Goal: Task Accomplishment & Management: Use online tool/utility

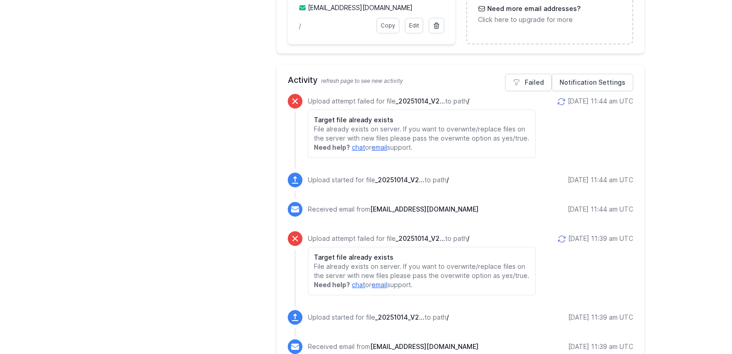
scroll to position [388, 0]
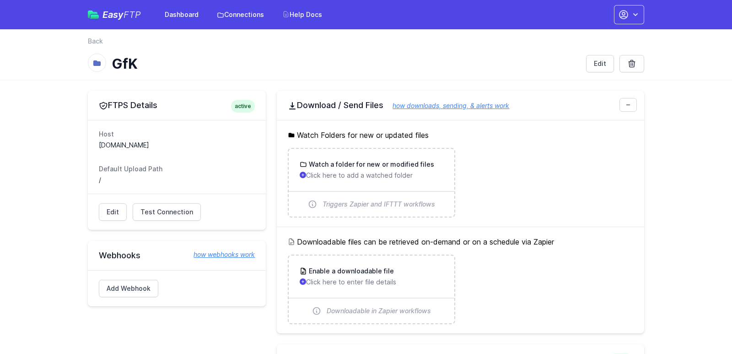
scroll to position [388, 0]
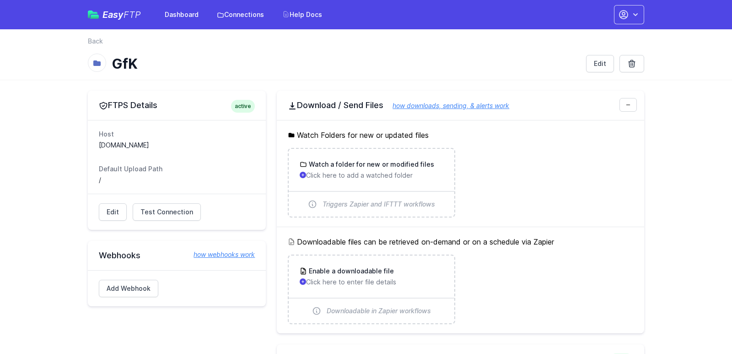
scroll to position [388, 0]
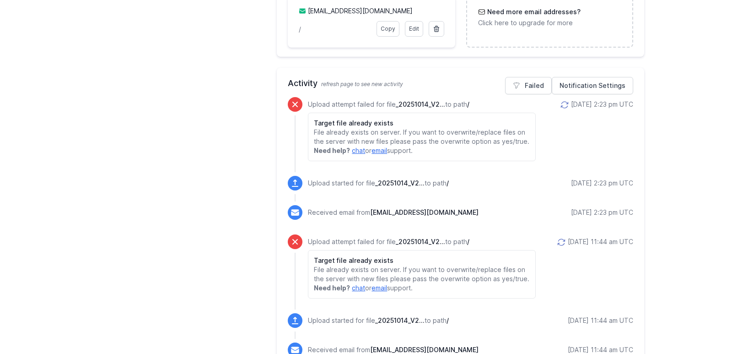
click at [417, 101] on span "_20251014_V2..." at bounding box center [420, 104] width 49 height 8
click at [429, 101] on span "_20251014_V2..." at bounding box center [420, 104] width 49 height 8
drag, startPoint x: 397, startPoint y: 101, endPoint x: 440, endPoint y: 104, distance: 43.6
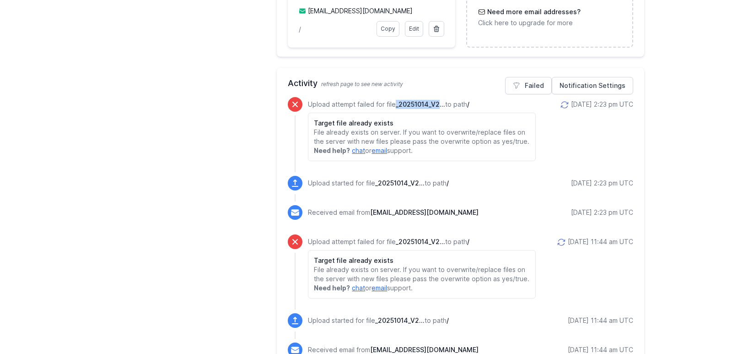
click at [440, 104] on span "_20251014_V2..." at bounding box center [420, 104] width 49 height 8
copy span "_20251014_V2"
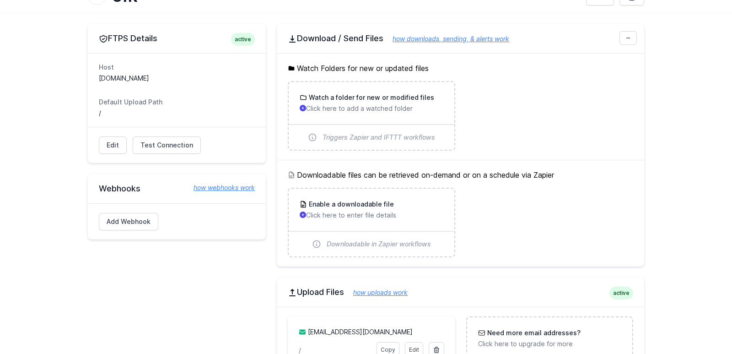
scroll to position [0, 0]
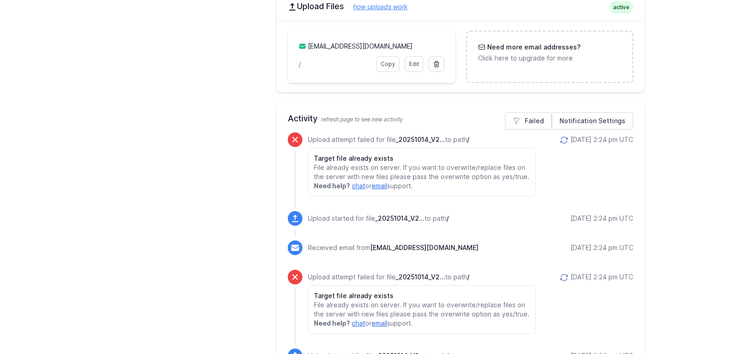
scroll to position [361, 0]
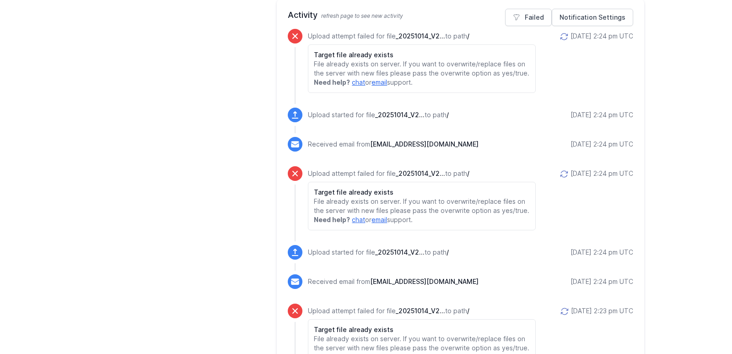
scroll to position [605, 0]
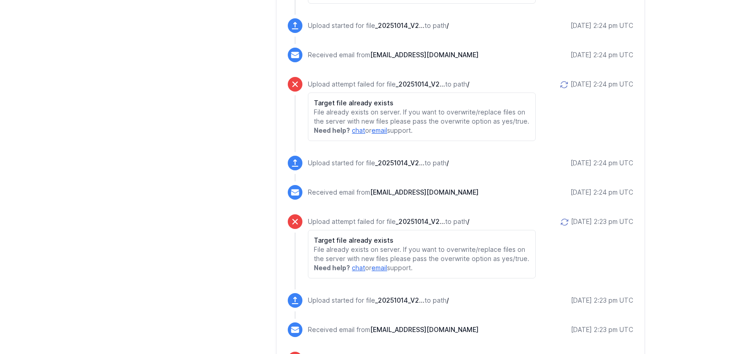
scroll to position [472, 0]
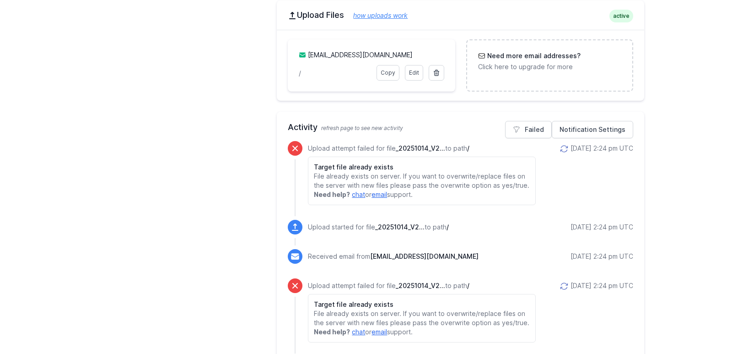
scroll to position [346, 0]
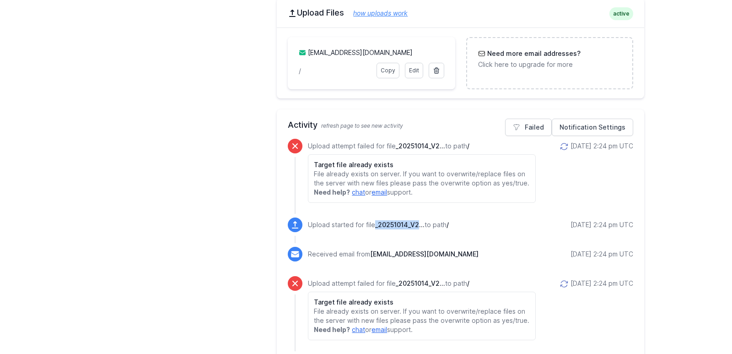
drag, startPoint x: 376, startPoint y: 220, endPoint x: 419, endPoint y: 221, distance: 43.5
click at [420, 221] on span "_20251014_V2..." at bounding box center [399, 225] width 49 height 8
copy span "_20251014_V2"
